Goal: Task Accomplishment & Management: Use online tool/utility

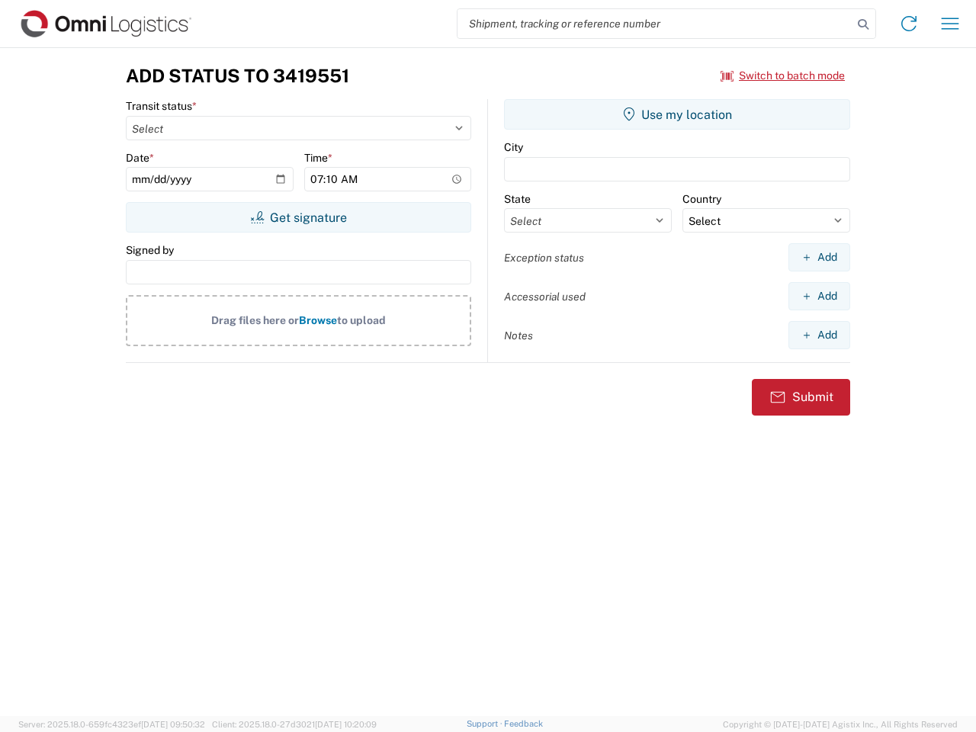
click at [655, 24] on input "search" at bounding box center [654, 23] width 395 height 29
click at [863, 24] on icon at bounding box center [862, 24] width 21 height 21
click at [909, 24] on icon at bounding box center [908, 23] width 24 height 24
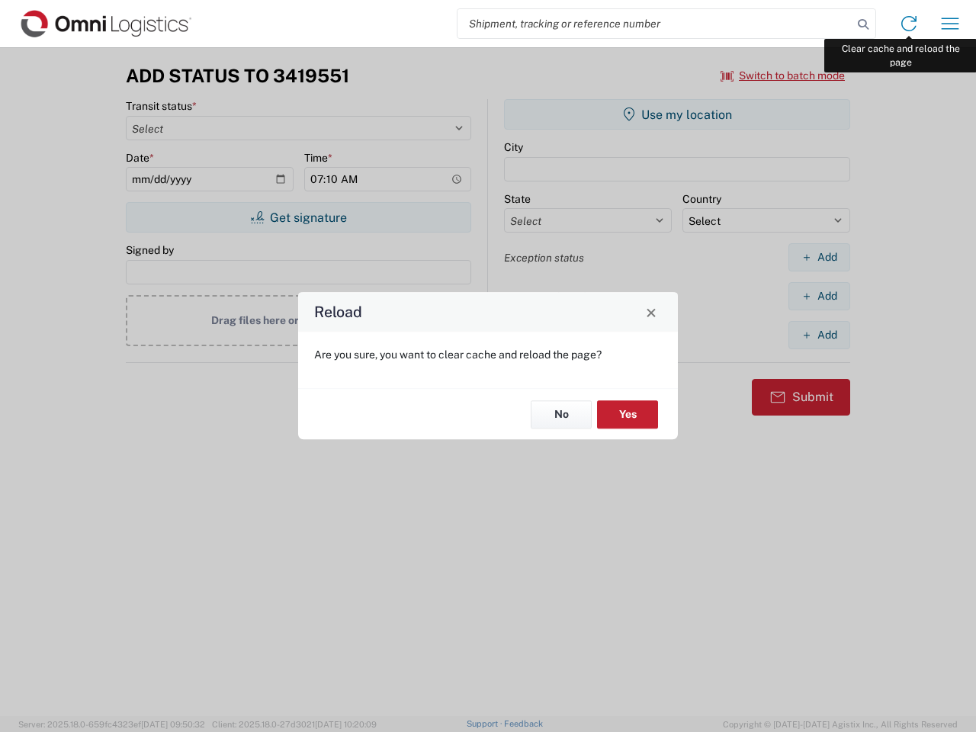
click at [950, 24] on div "Reload Are you sure, you want to clear cache and reload the page? No Yes" at bounding box center [488, 366] width 976 height 732
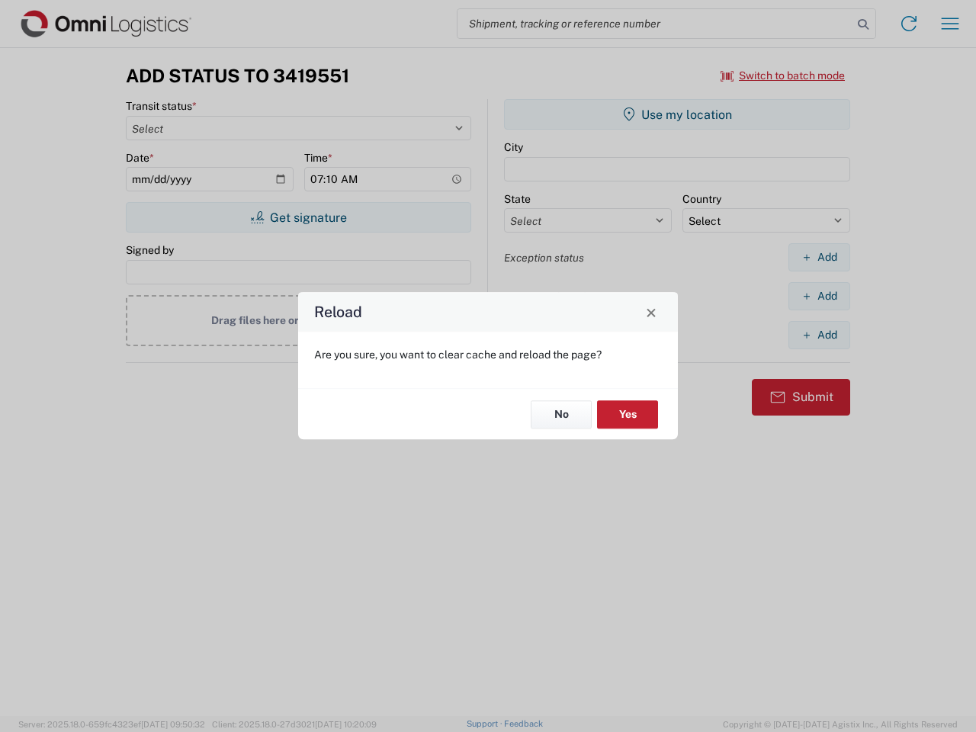
click at [783, 75] on div "Reload Are you sure, you want to clear cache and reload the page? No Yes" at bounding box center [488, 366] width 976 height 732
click at [298, 217] on div "Reload Are you sure, you want to clear cache and reload the page? No Yes" at bounding box center [488, 366] width 976 height 732
click at [677, 114] on div "Reload Are you sure, you want to clear cache and reload the page? No Yes" at bounding box center [488, 366] width 976 height 732
click at [819, 257] on div "Reload Are you sure, you want to clear cache and reload the page? No Yes" at bounding box center [488, 366] width 976 height 732
click at [819, 296] on div "Reload Are you sure, you want to clear cache and reload the page? No Yes" at bounding box center [488, 366] width 976 height 732
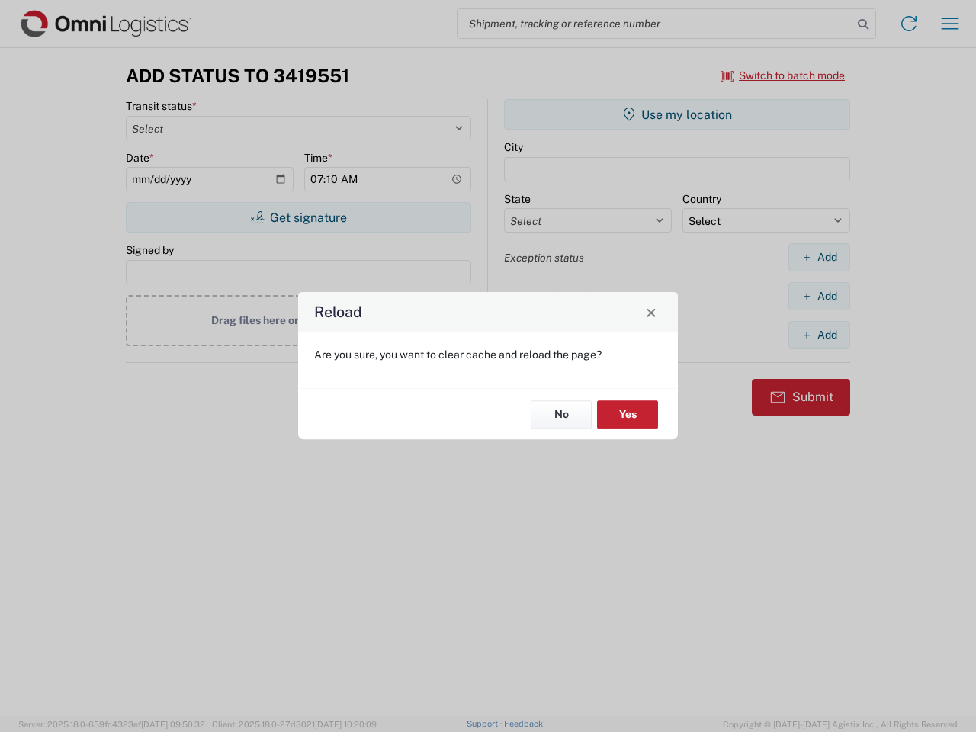
click at [819, 335] on div "Reload Are you sure, you want to clear cache and reload the page? No Yes" at bounding box center [488, 366] width 976 height 732
